Goal: Find specific page/section: Find specific page/section

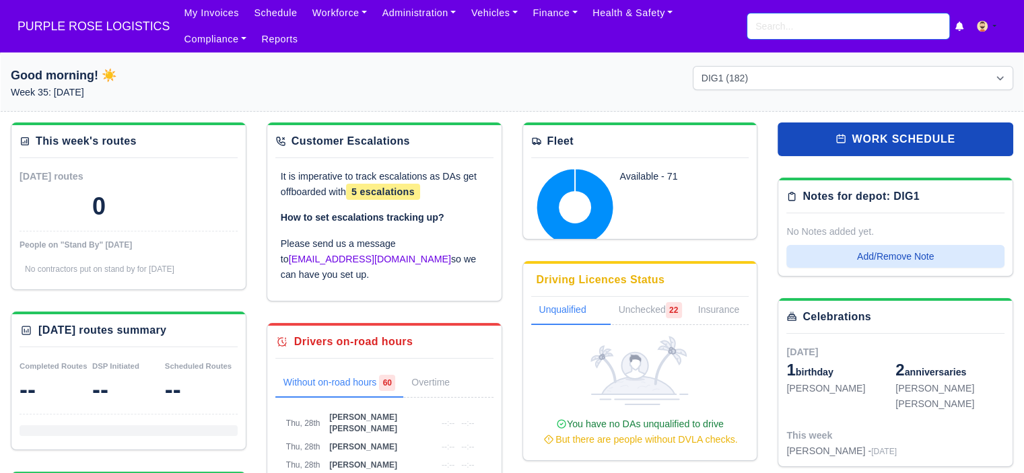
click at [822, 29] on input "search" at bounding box center [848, 26] width 202 height 26
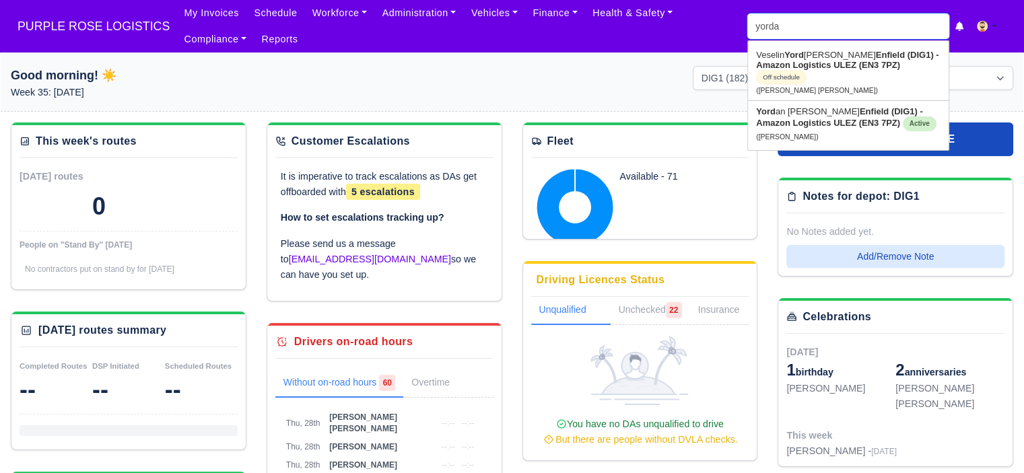
type input "yordan"
type input "yordan Angelov Svetlinov"
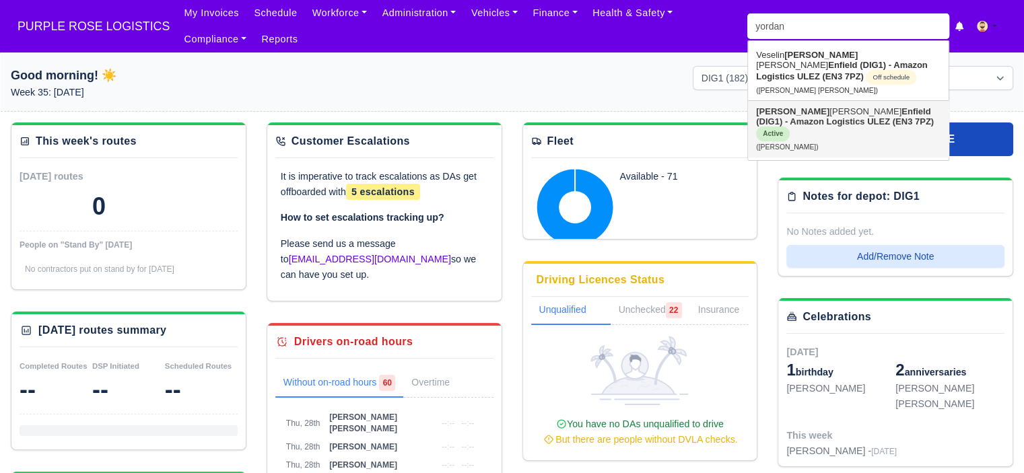
click at [816, 118] on strong "Enfield (DIG1) - Amazon Logistics ULEZ (EN3 7PZ)" at bounding box center [845, 116] width 178 height 20
type input "Yordan Angelov Svetlinov"
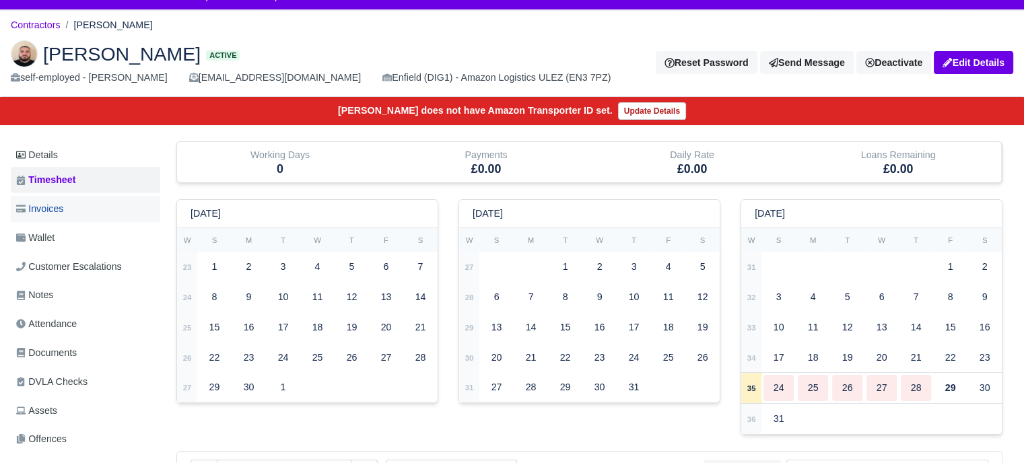
scroll to position [67, 0]
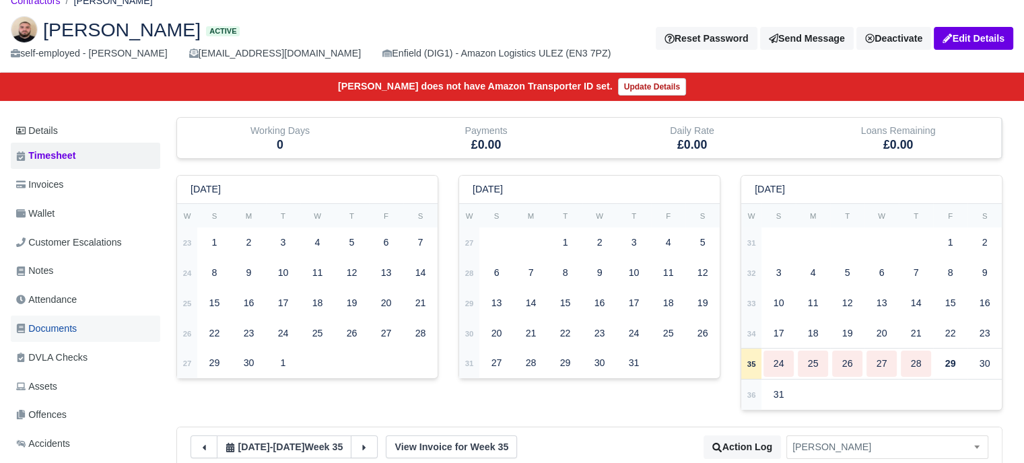
click at [69, 325] on span "Documents" at bounding box center [46, 328] width 61 height 15
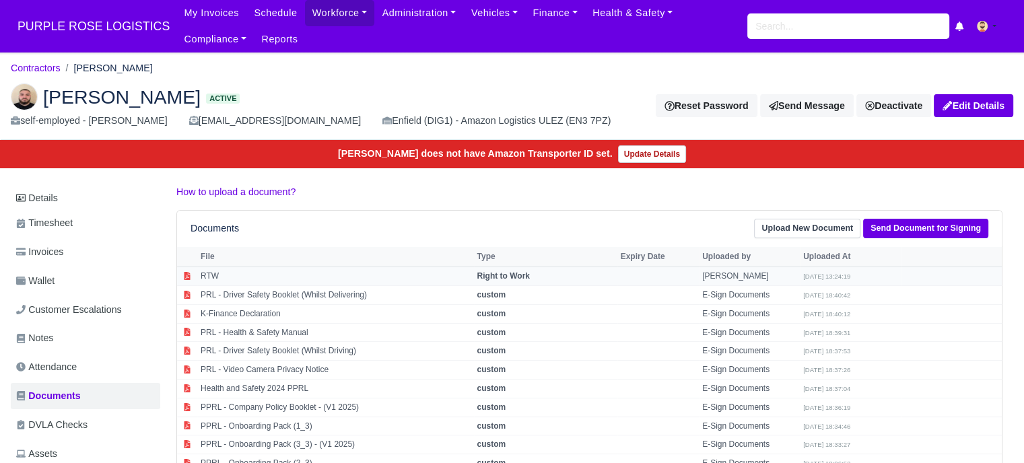
click at [410, 276] on td "RTW" at bounding box center [335, 276] width 277 height 19
select select "right-to-work"
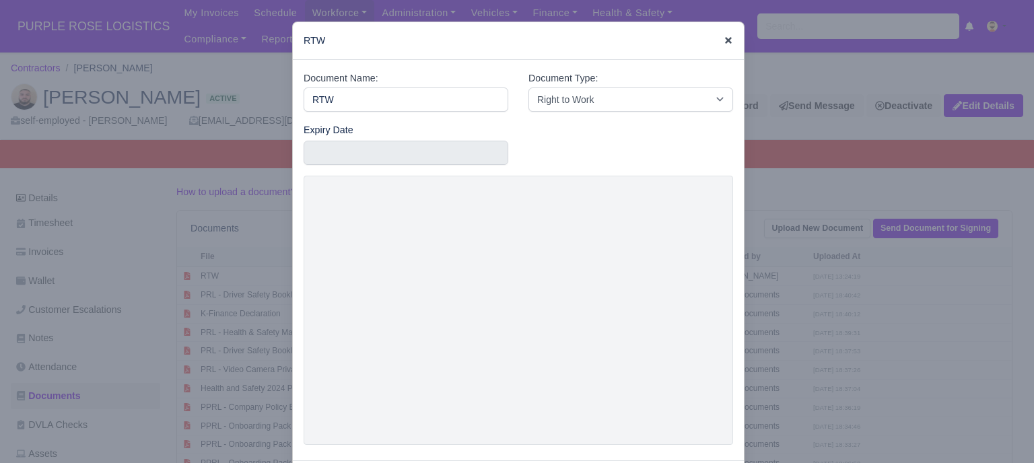
click at [724, 43] on icon at bounding box center [728, 40] width 9 height 9
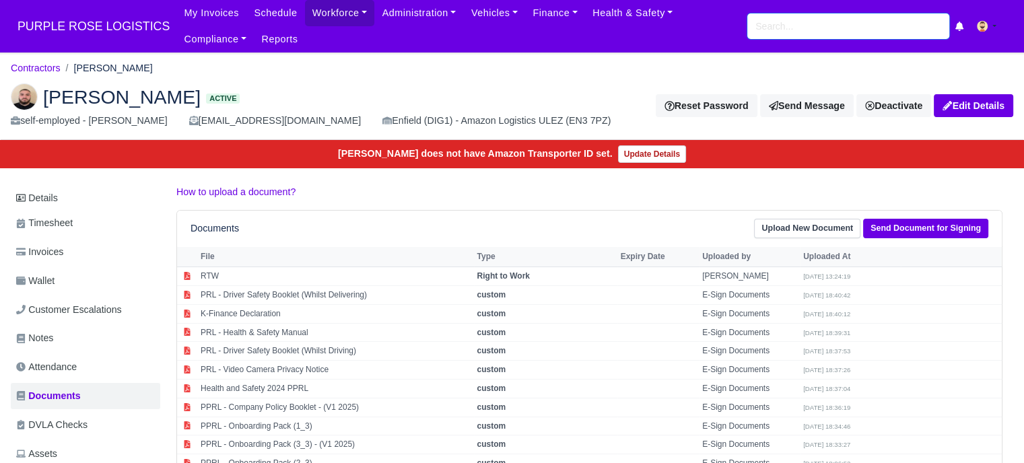
click at [770, 24] on input "search" at bounding box center [848, 26] width 202 height 26
type input "daryl"
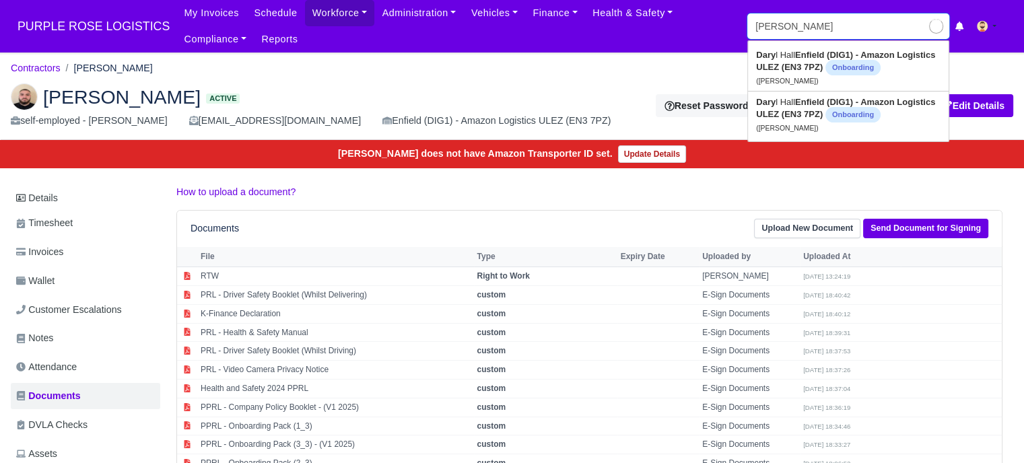
type input "daryl Hall"
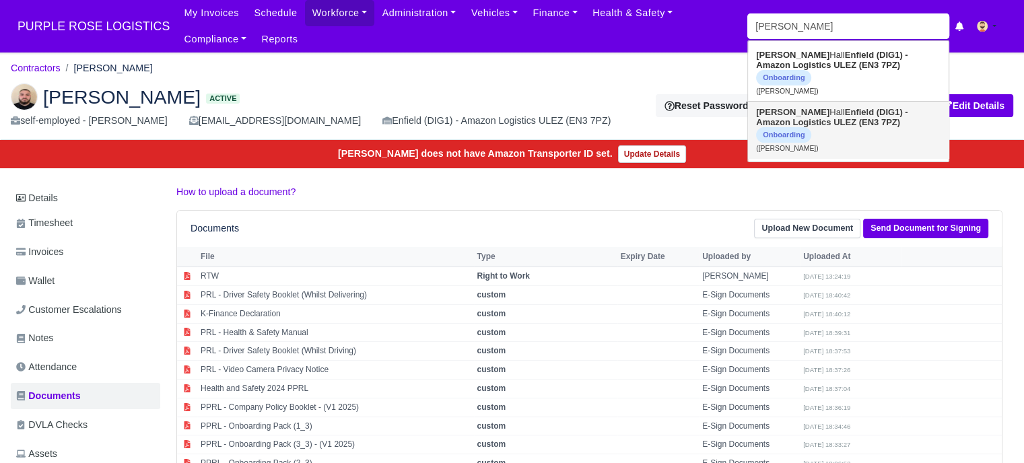
click at [812, 108] on strong "Enfield (DIG1) - Amazon Logistics ULEZ (EN3 7PZ)" at bounding box center [831, 117] width 151 height 20
type input "[PERSON_NAME]"
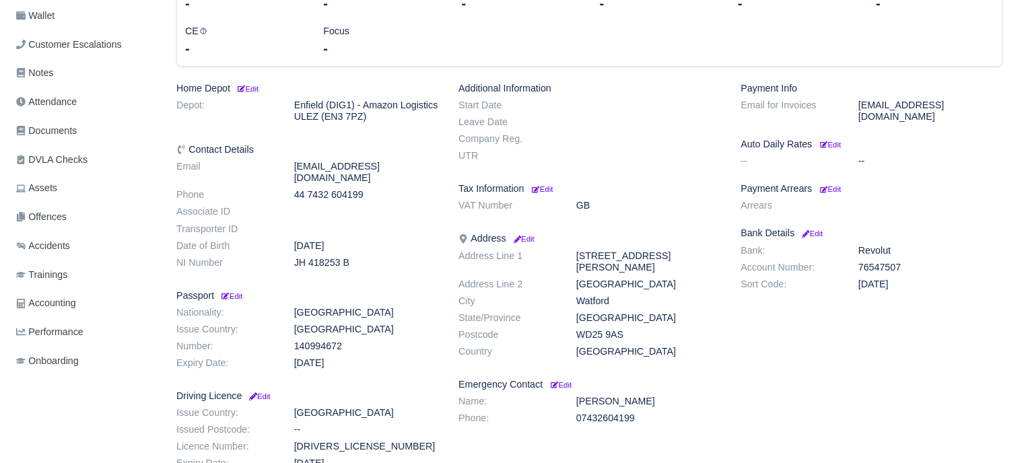
scroll to position [199, 0]
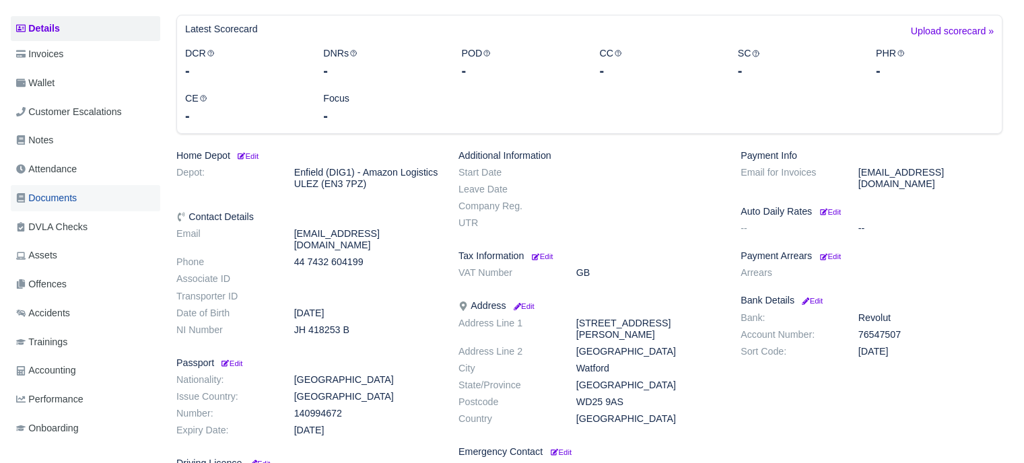
click at [48, 197] on span "Documents" at bounding box center [46, 197] width 61 height 15
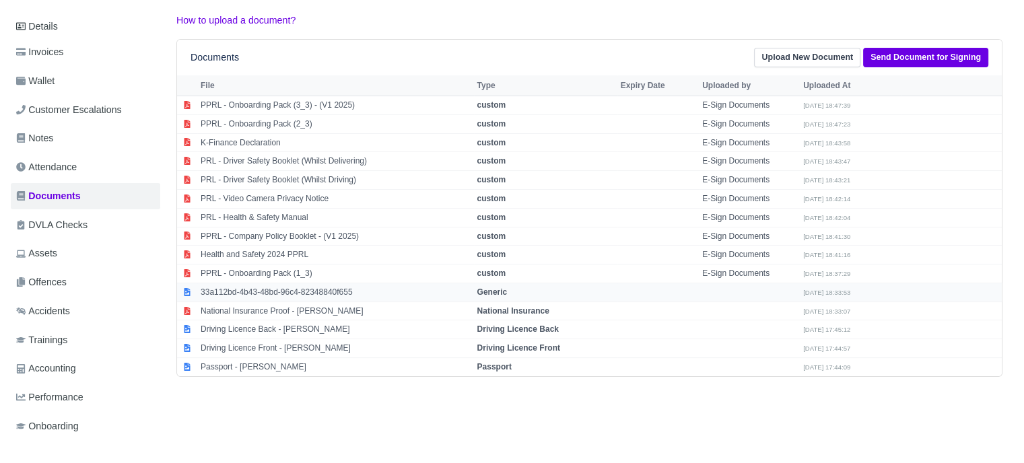
scroll to position [202, 0]
click at [298, 360] on td "Passport - [PERSON_NAME]" at bounding box center [335, 366] width 277 height 18
select select "passport"
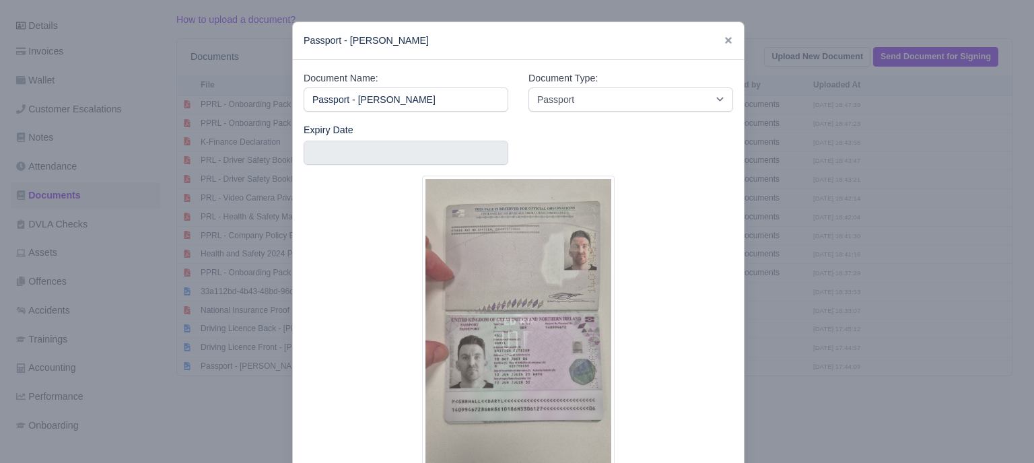
click at [837, 174] on div at bounding box center [517, 231] width 1034 height 463
